Goal: Information Seeking & Learning: Learn about a topic

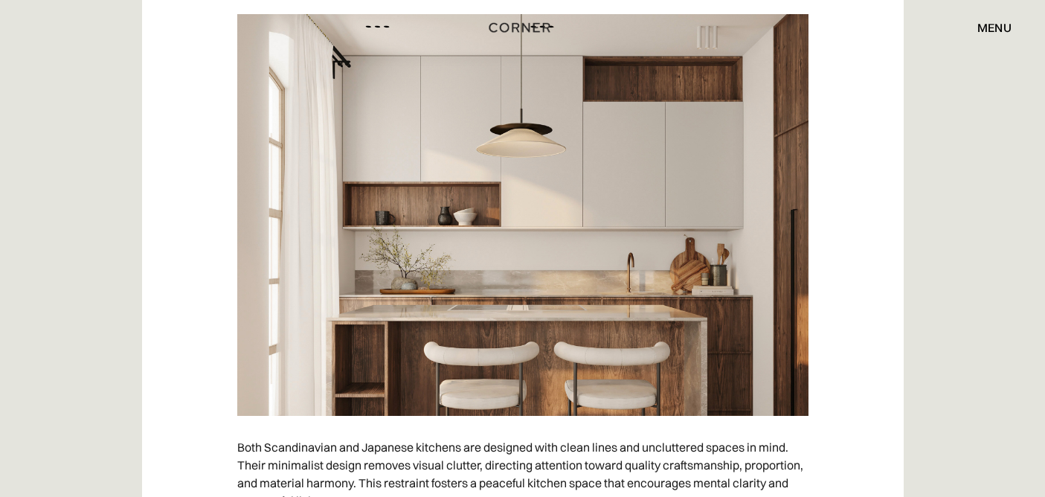
scroll to position [2882, 0]
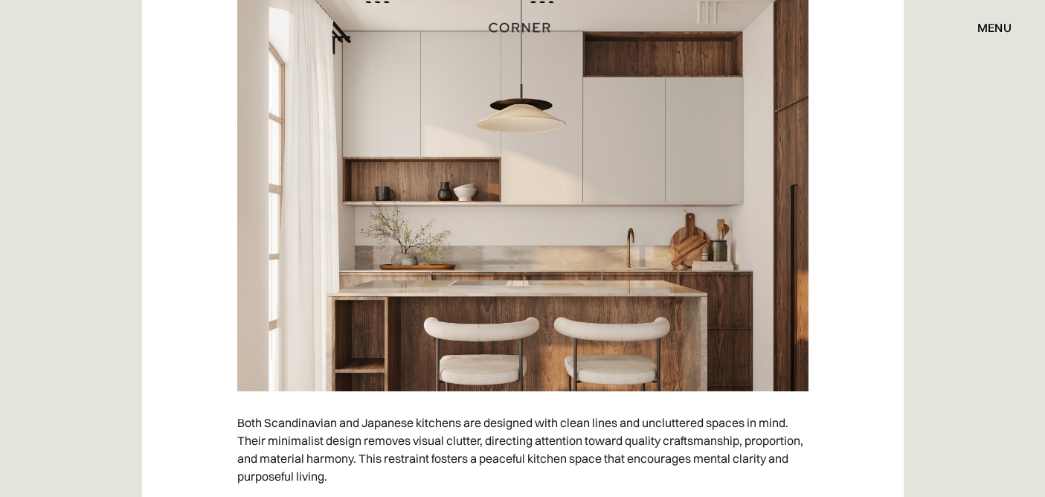
click at [640, 356] on img at bounding box center [522, 191] width 571 height 402
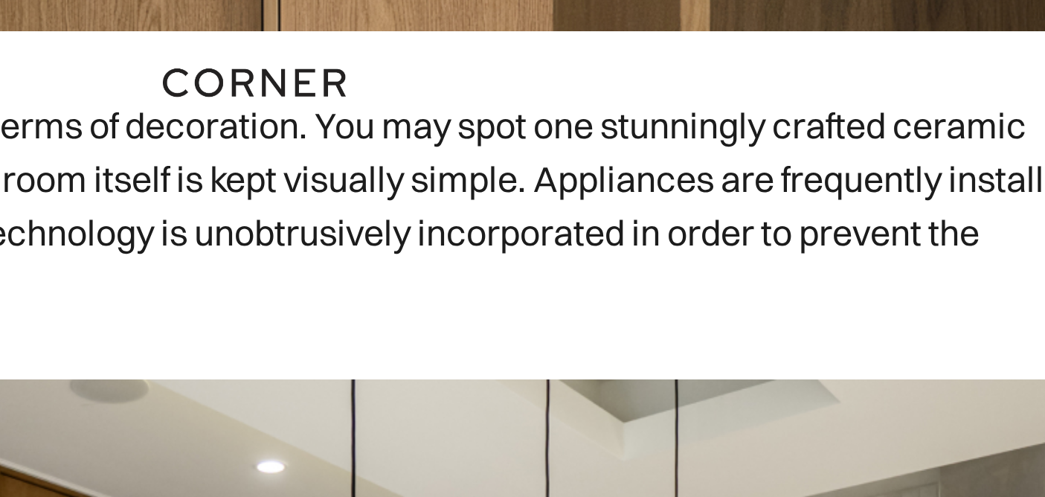
scroll to position [8650, 0]
